Goal: Contribute content

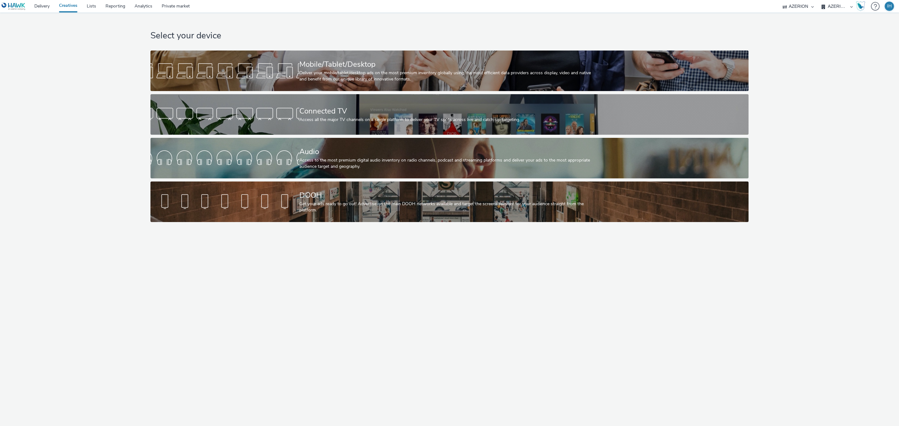
select select "ac009755-aa48-4799-8050-7a339a378eb8"
select select "71807724-10f7-4e4c-8b0a-169380968deb"
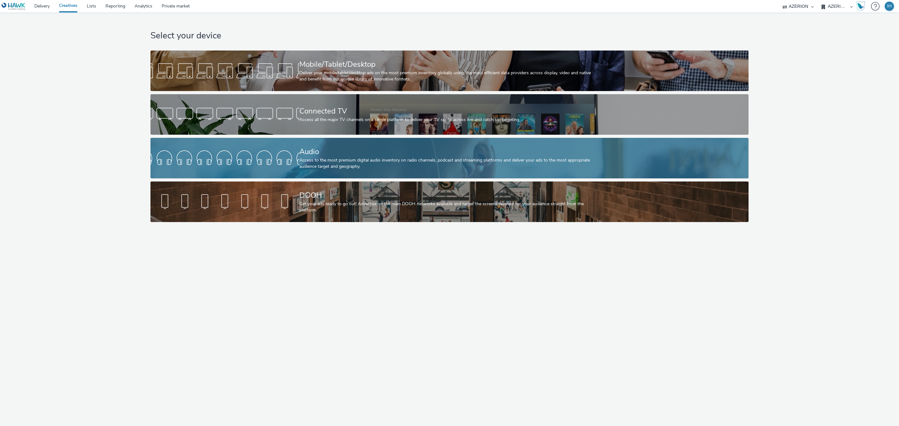
click at [307, 144] on div "Audio Access to the most premium digital audio inventory on radio channels, pod…" at bounding box center [448, 158] width 298 height 41
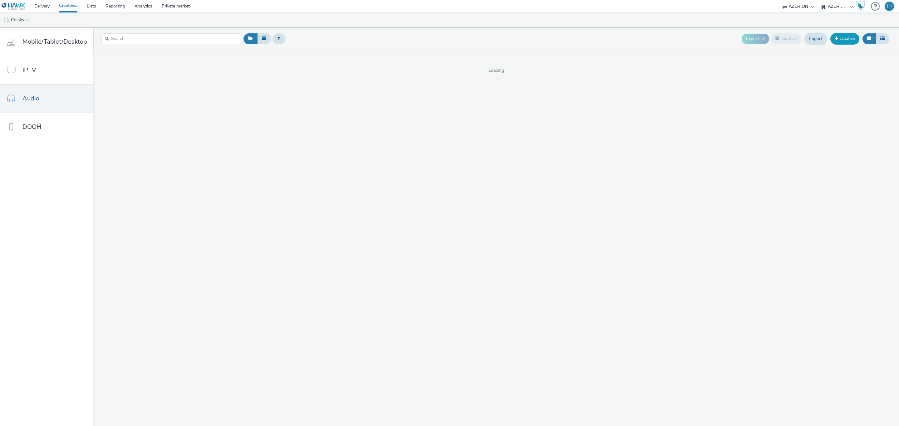
click at [851, 38] on link "Creative" at bounding box center [844, 38] width 29 height 11
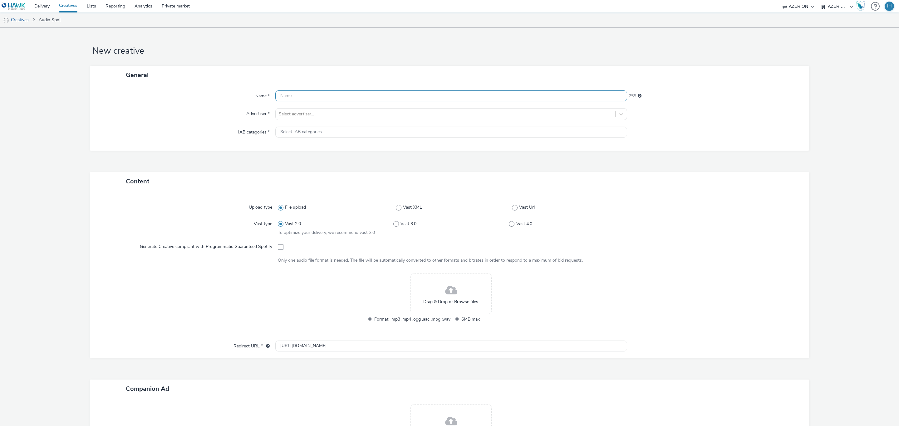
click at [331, 94] on input "text" at bounding box center [451, 96] width 352 height 11
paste input "SE - AJ Produkter - Podcast - [DATE]"
type input "SE - AJ Produkter - Podcast - [DATE]"
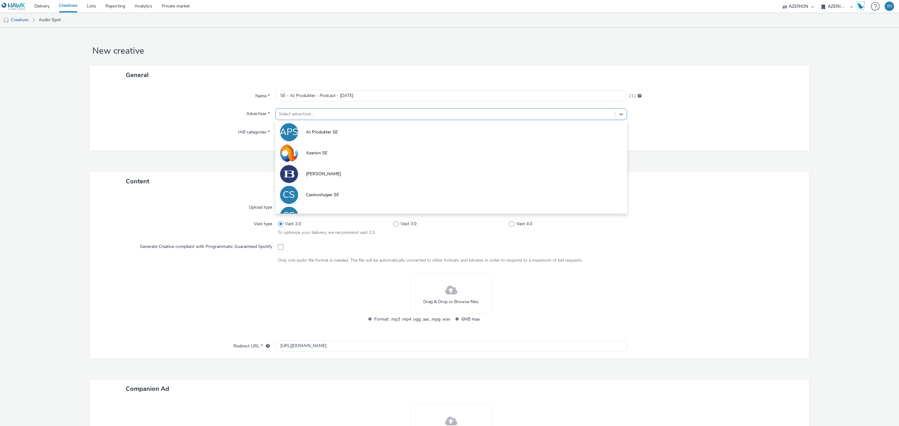
click at [332, 118] on div at bounding box center [445, 114] width 333 height 7
type input "a"
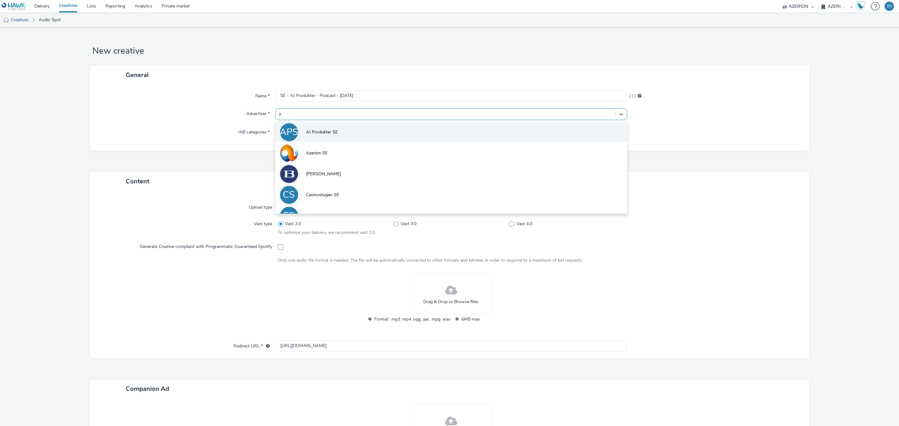
click at [332, 132] on span "AJ Produkter SE" at bounding box center [322, 132] width 32 height 6
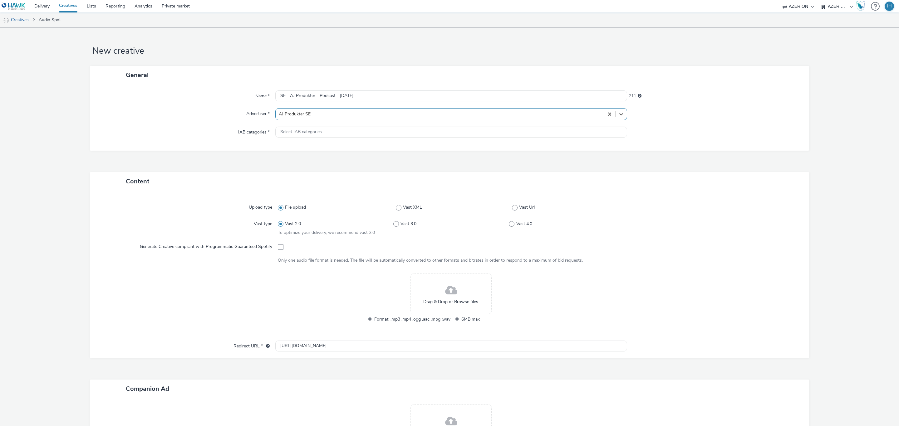
type input "[URL][DOMAIN_NAME]"
click at [420, 284] on div "Drag & Drop or Browse files." at bounding box center [450, 298] width 81 height 41
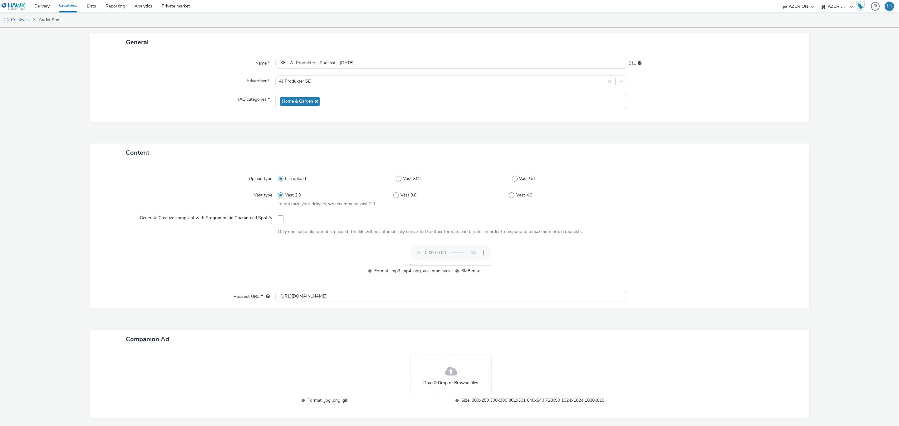
scroll to position [63, 0]
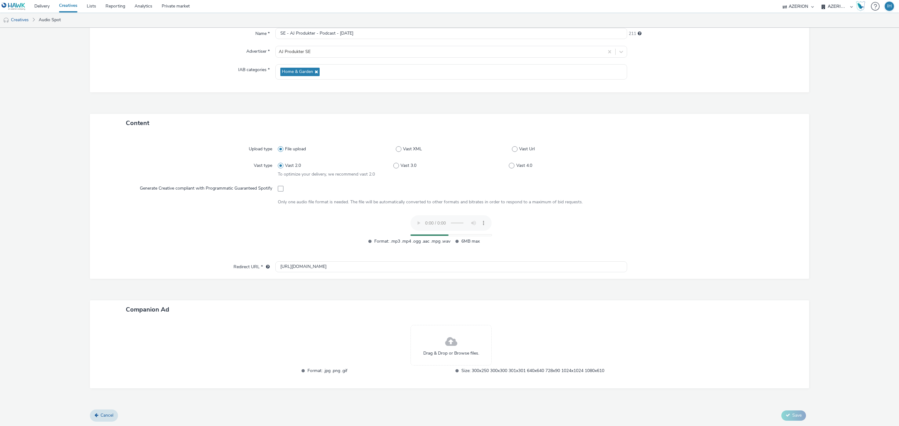
drag, startPoint x: 841, startPoint y: 365, endPoint x: 871, endPoint y: 333, distance: 43.3
click at [858, 399] on form "New creative General Name * SE - AJ Produkter - Podcast - [DATE] 211 Advertiser…" at bounding box center [449, 195] width 899 height 461
drag, startPoint x: 879, startPoint y: 86, endPoint x: 858, endPoint y: 71, distance: 26.2
click at [858, 71] on form "New creative General Name * SE - AJ Produkter - Podcast - [DATE] 211 Advertiser…" at bounding box center [449, 195] width 899 height 461
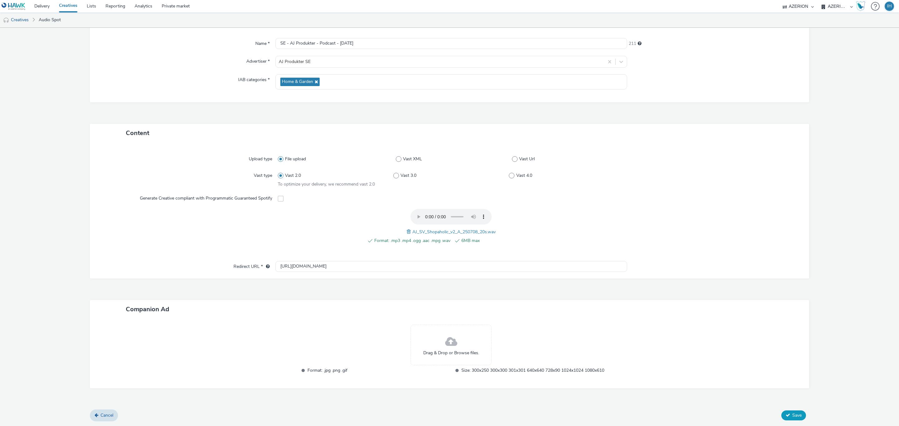
scroll to position [52, 0]
click at [792, 417] on span "Save" at bounding box center [796, 416] width 9 height 6
